Goal: Find specific page/section: Find specific page/section

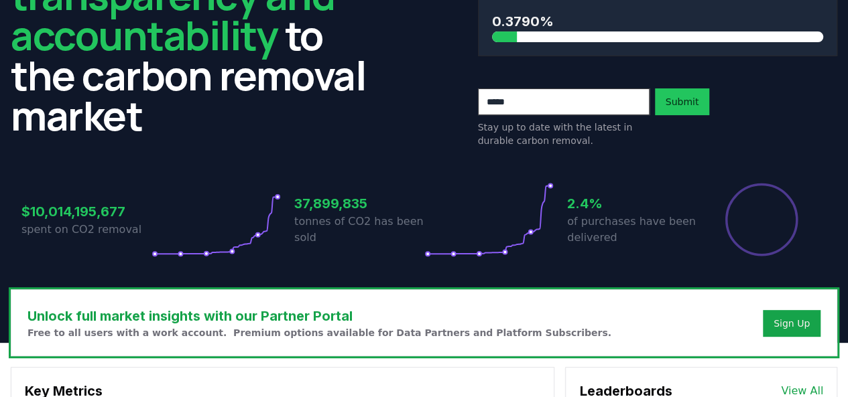
scroll to position [124, 0]
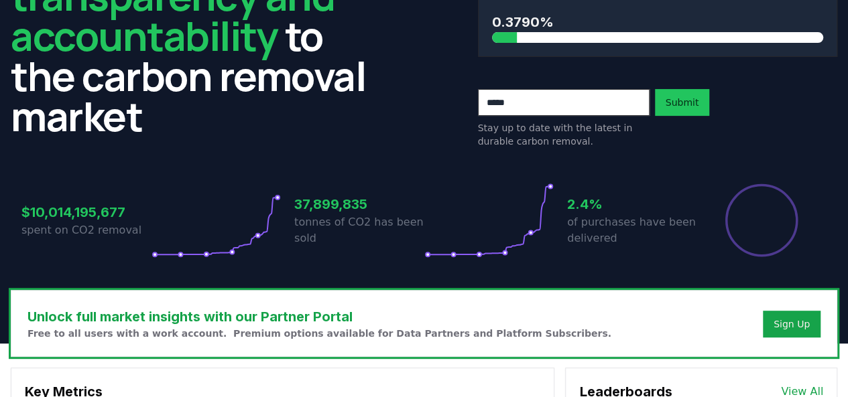
click at [334, 115] on h2 "We bring transparency and accountability to the carbon removal market" at bounding box center [191, 35] width 360 height 201
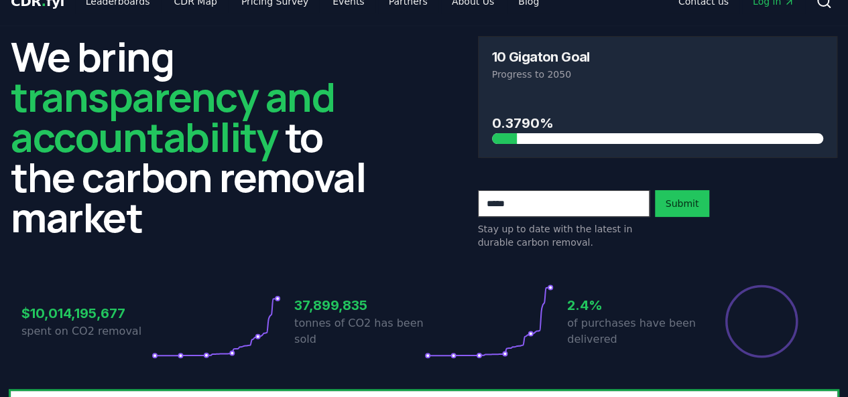
scroll to position [0, 0]
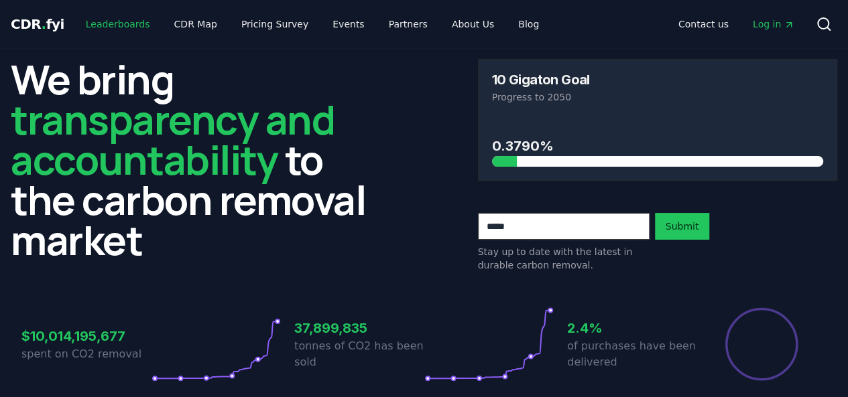
click at [127, 24] on link "Leaderboards" at bounding box center [118, 24] width 86 height 24
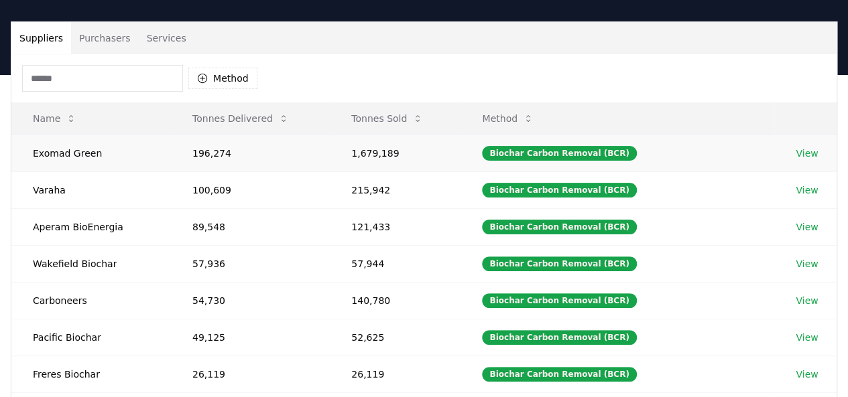
scroll to position [81, 0]
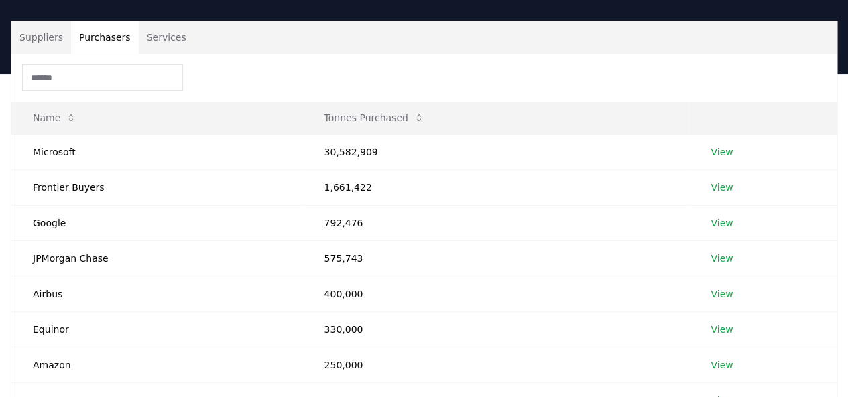
click at [117, 44] on button "Purchasers" at bounding box center [105, 37] width 68 height 32
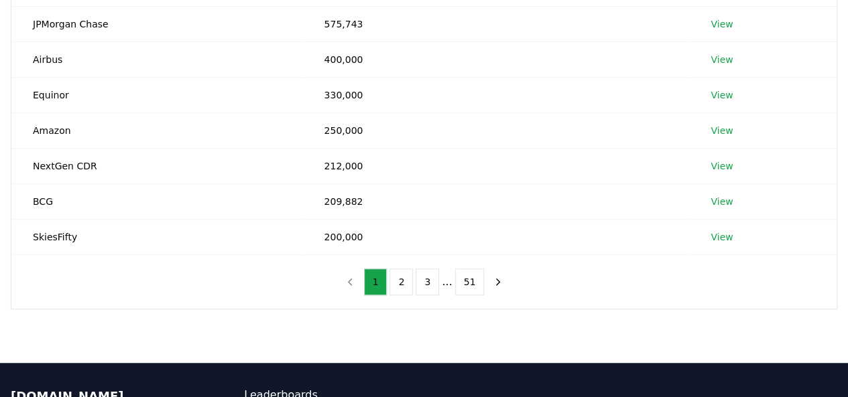
scroll to position [317, 0]
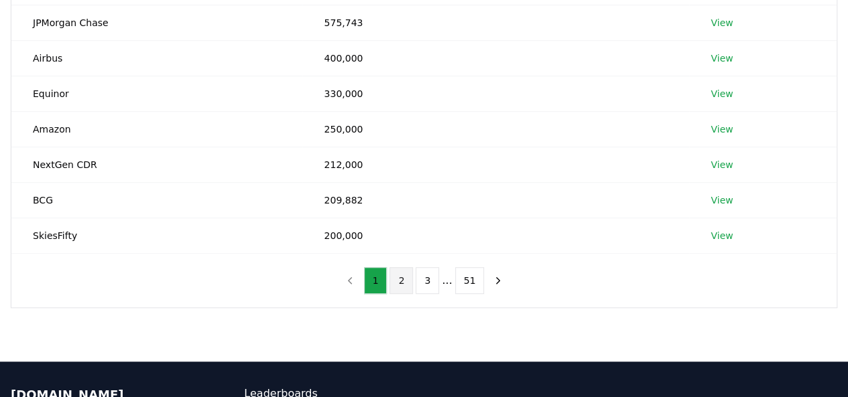
click at [410, 278] on button "2" at bounding box center [400, 280] width 23 height 27
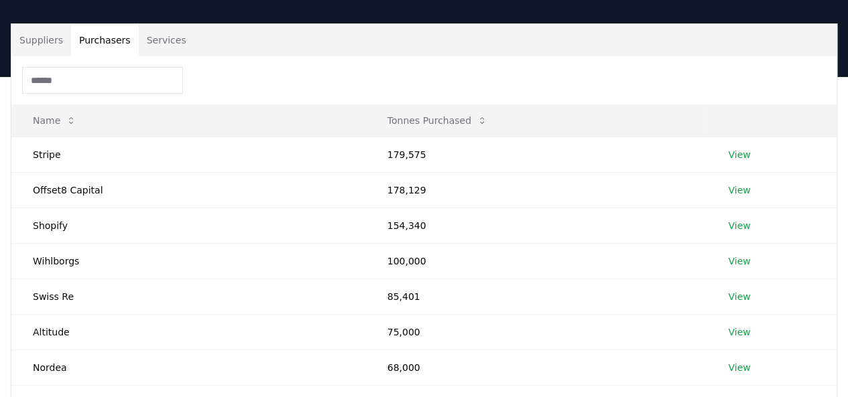
scroll to position [27, 0]
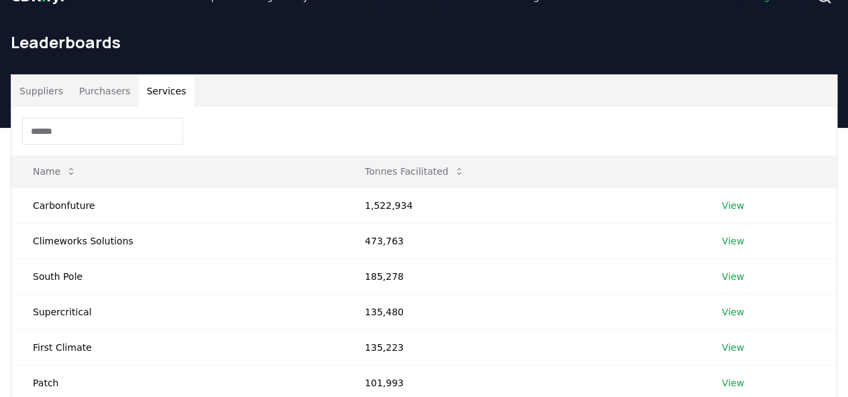
click at [154, 84] on button "Services" at bounding box center [167, 91] width 56 height 32
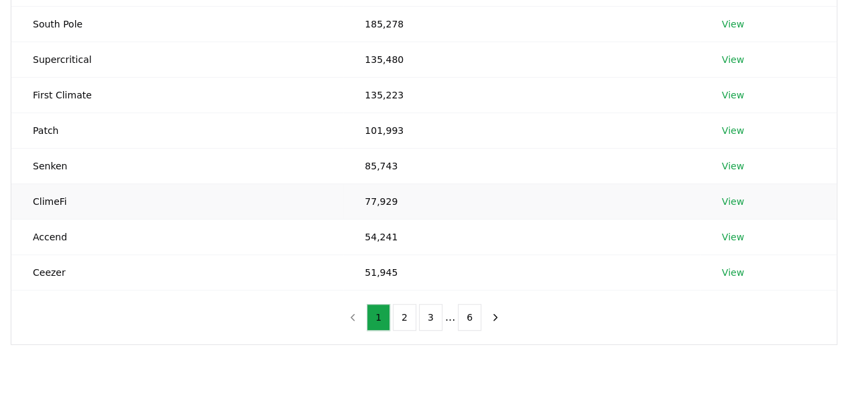
scroll to position [281, 0]
click at [407, 309] on button "2" at bounding box center [404, 317] width 23 height 27
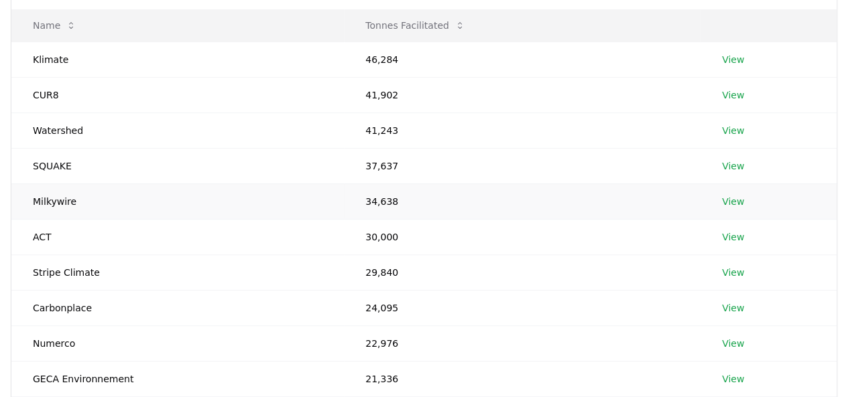
scroll to position [174, 0]
